Goal: Find specific page/section

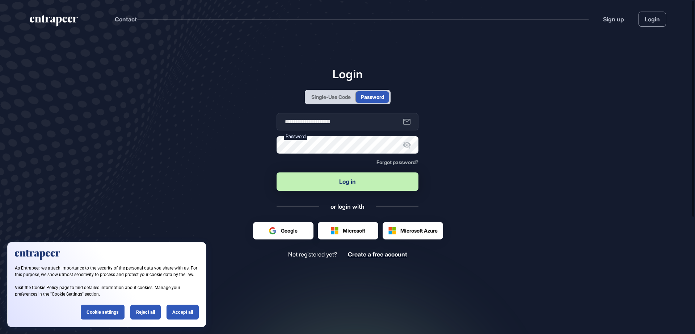
scroll to position [0, 0]
click at [339, 186] on button "Log in" at bounding box center [348, 181] width 142 height 18
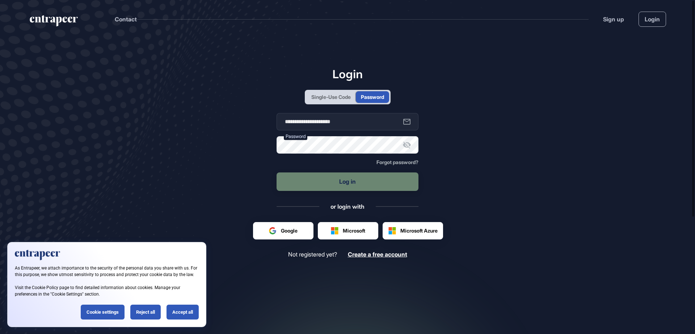
scroll to position [0, 0]
click at [149, 308] on div "Reject all" at bounding box center [145, 312] width 30 height 15
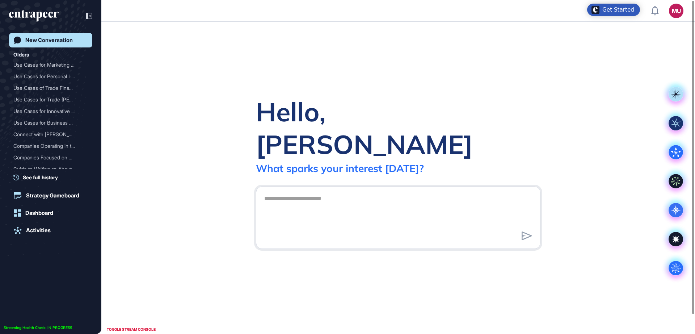
scroll to position [0, 0]
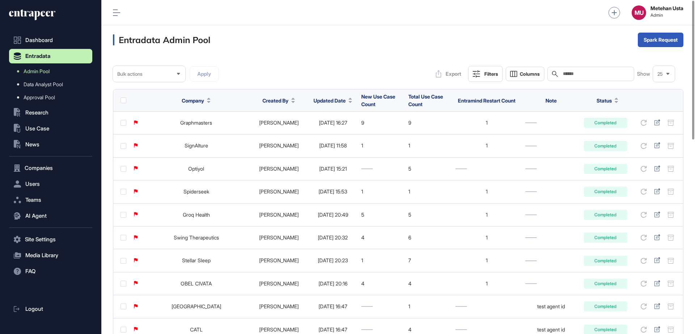
click at [591, 72] on input "text" at bounding box center [596, 74] width 67 height 6
paste input "**********"
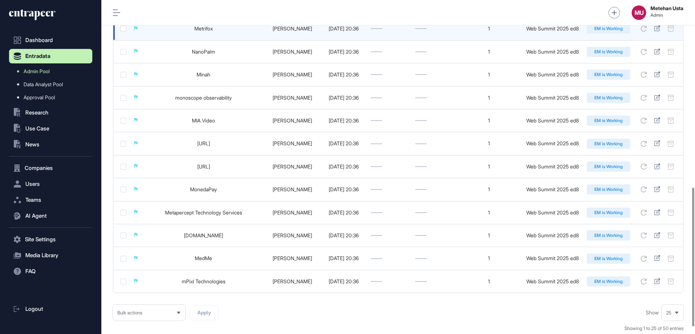
scroll to position [453, 0]
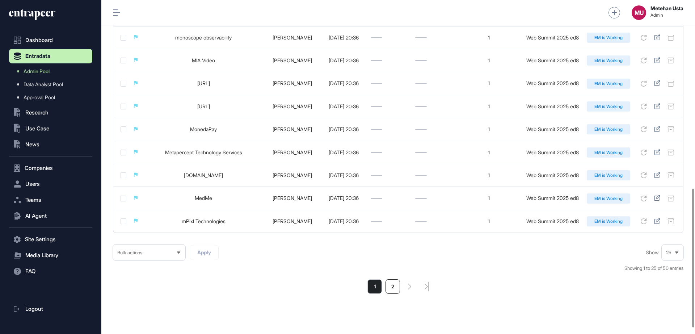
type input "**********"
click at [395, 287] on li "2" at bounding box center [393, 286] width 14 height 14
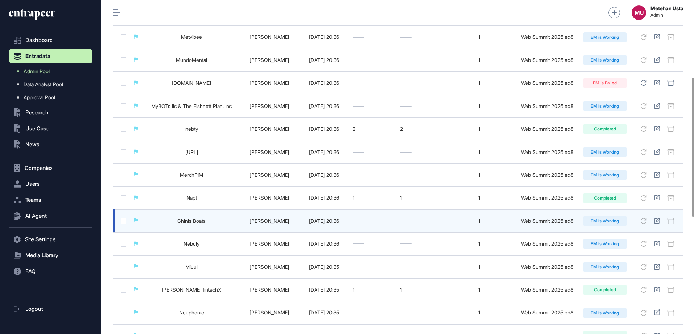
scroll to position [467, 0]
